Goal: Information Seeking & Learning: Learn about a topic

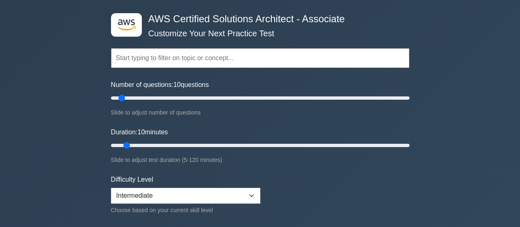
scroll to position [25, 0]
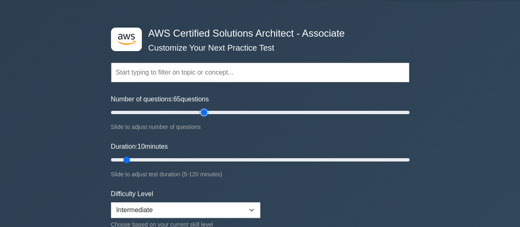
drag, startPoint x: 120, startPoint y: 112, endPoint x: 207, endPoint y: 127, distance: 87.5
type input "65"
click at [207, 117] on input "Number of questions: 65 questions" at bounding box center [260, 112] width 299 height 10
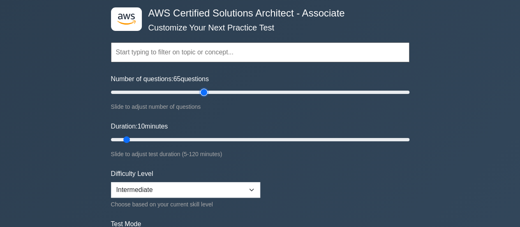
scroll to position [49, 0]
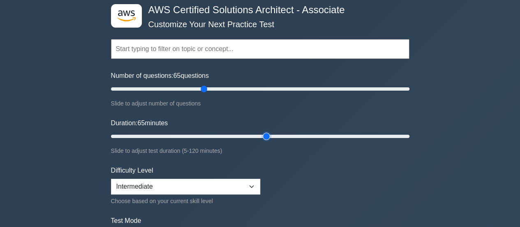
drag, startPoint x: 127, startPoint y: 136, endPoint x: 271, endPoint y: 134, distance: 143.9
type input "65"
click at [271, 134] on input "Duration: 65 minutes" at bounding box center [260, 136] width 299 height 10
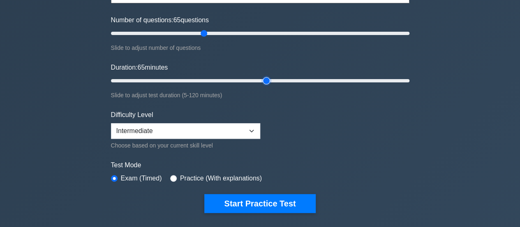
scroll to position [104, 0]
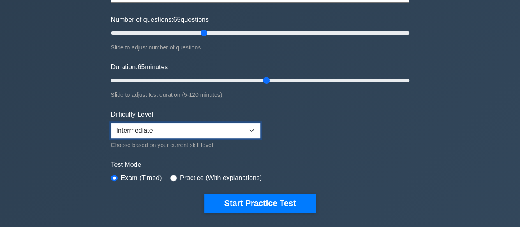
click at [180, 130] on select "Beginner Intermediate Expert" at bounding box center [185, 131] width 149 height 16
click at [111, 123] on select "Beginner Intermediate Expert" at bounding box center [185, 131] width 149 height 16
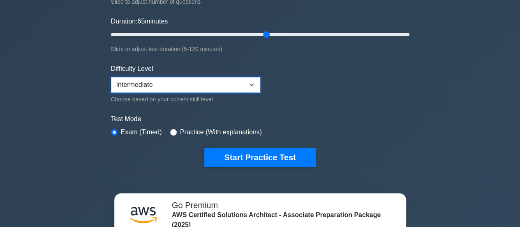
scroll to position [150, 0]
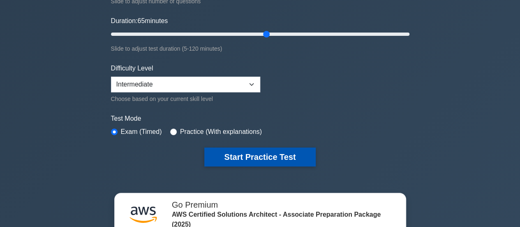
click at [255, 154] on button "Start Practice Test" at bounding box center [259, 156] width 111 height 19
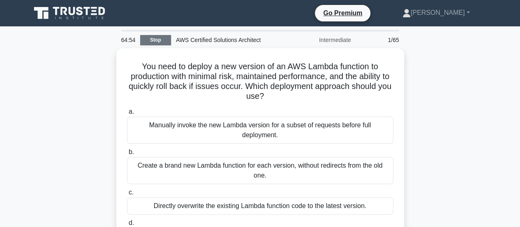
click at [149, 37] on link "Stop" at bounding box center [155, 40] width 31 height 10
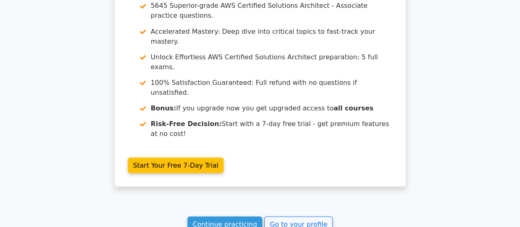
scroll to position [746, 0]
